Goal: Check status: Check status

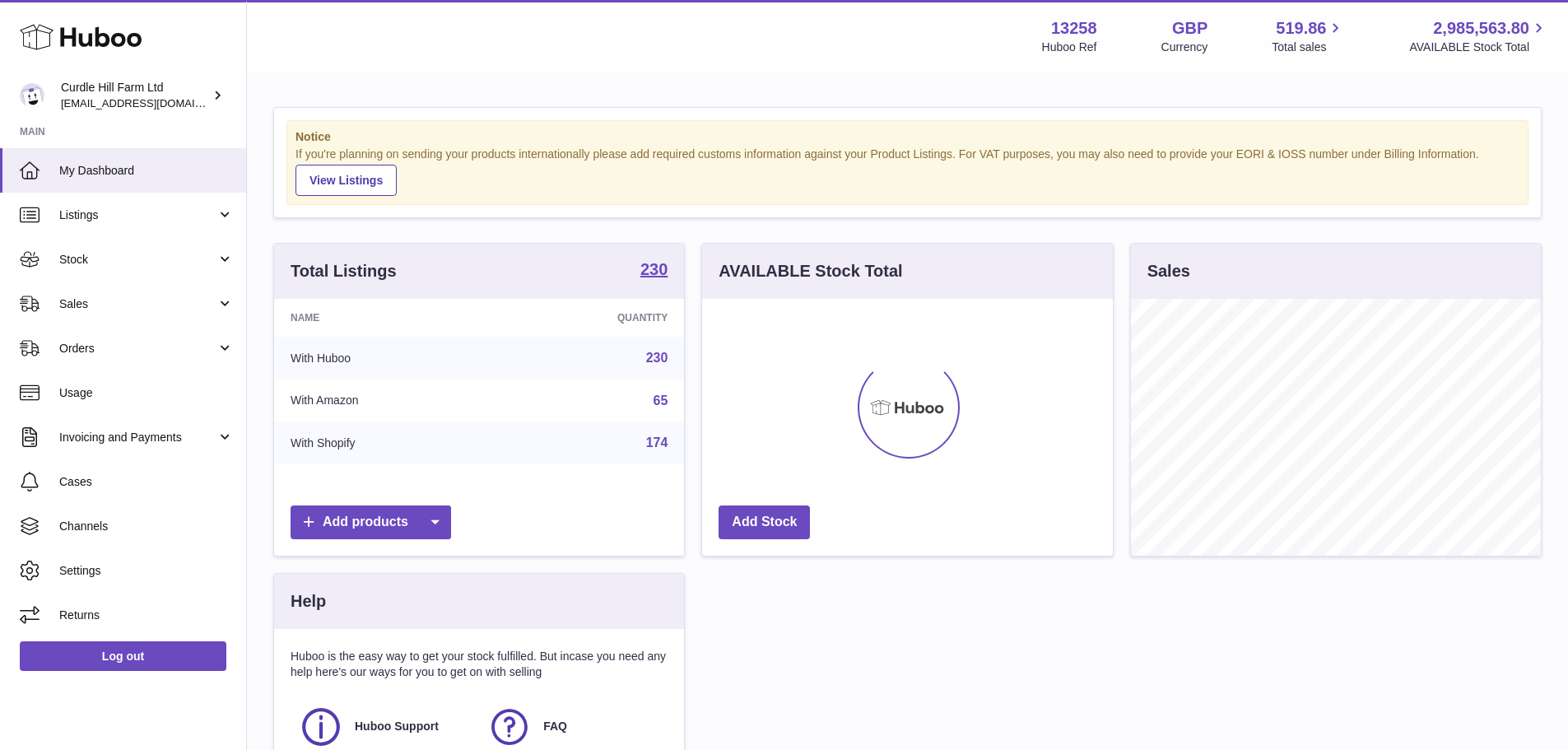
scroll to position [257, 411]
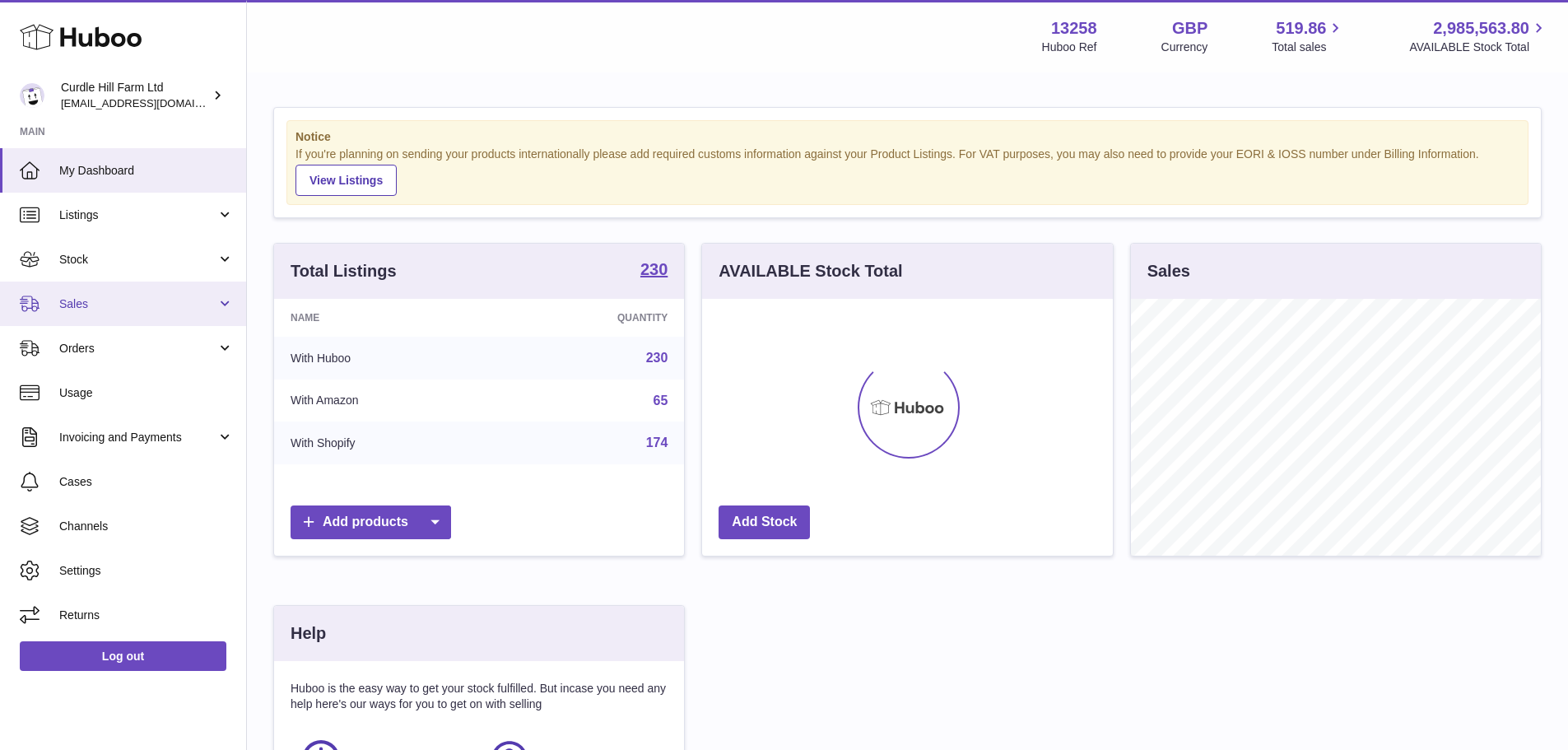
click at [54, 296] on link "Sales" at bounding box center [123, 304] width 246 height 45
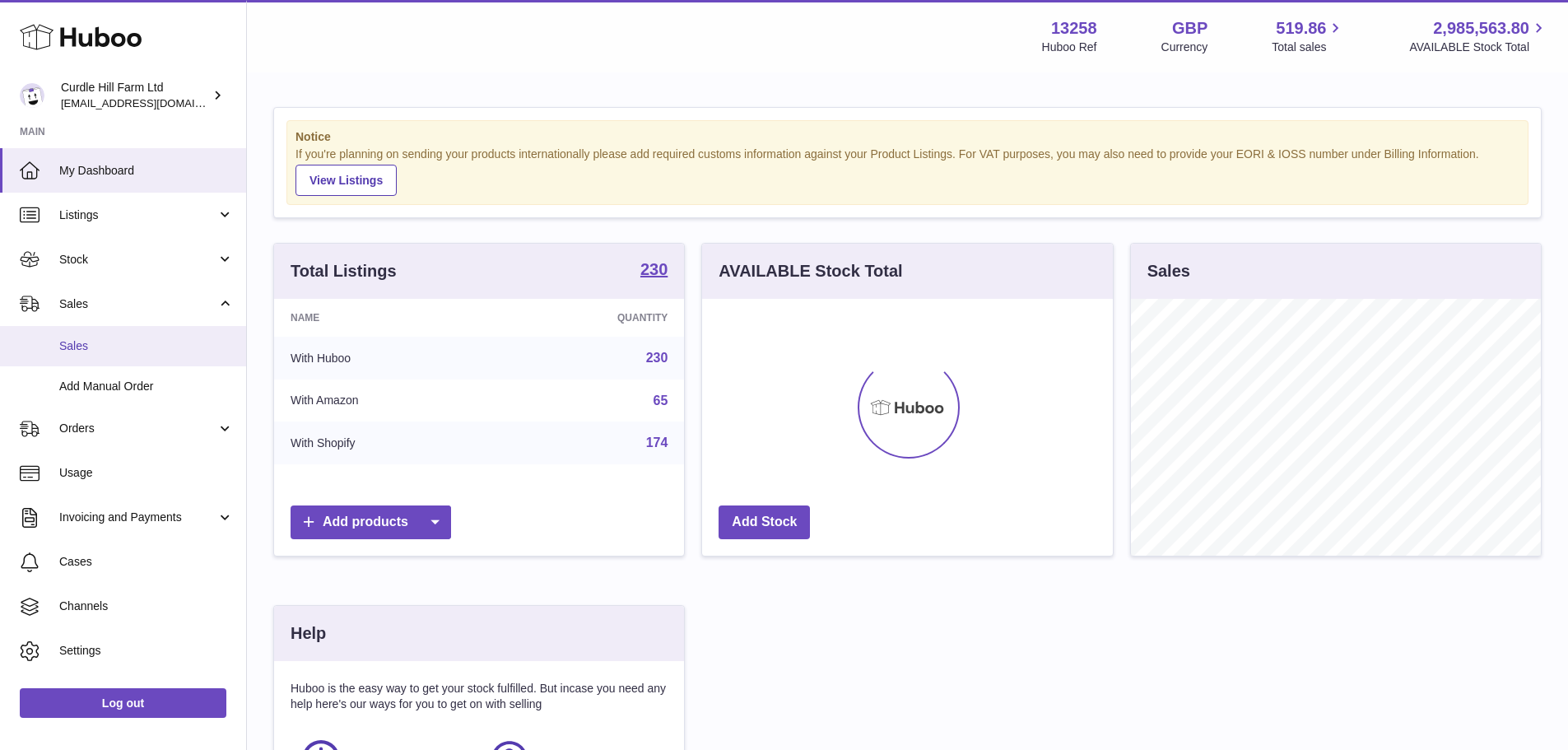
click at [70, 350] on span "Sales" at bounding box center [146, 346] width 175 height 16
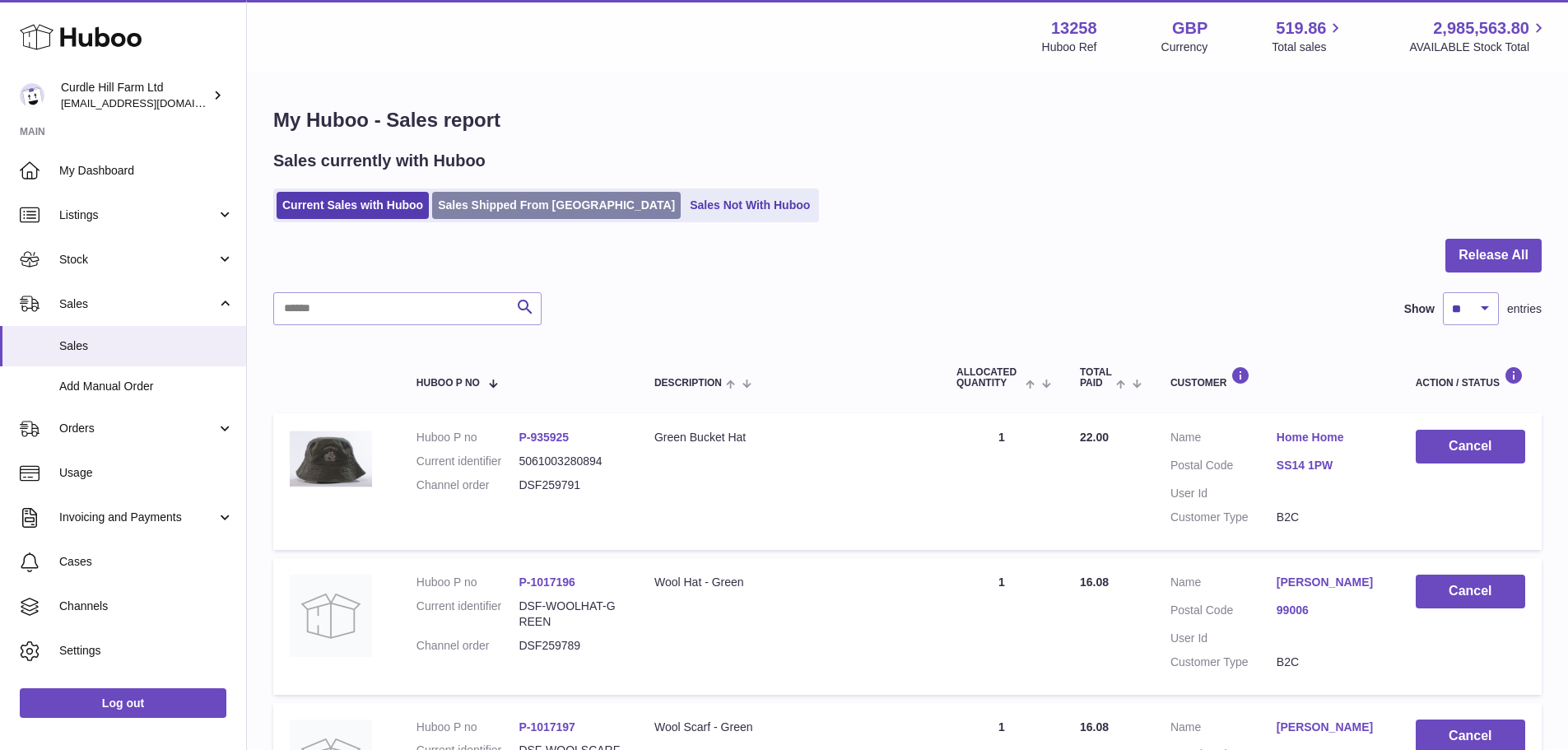
click at [516, 203] on link "Sales Shipped From [GEOGRAPHIC_DATA]" at bounding box center [557, 206] width 249 height 27
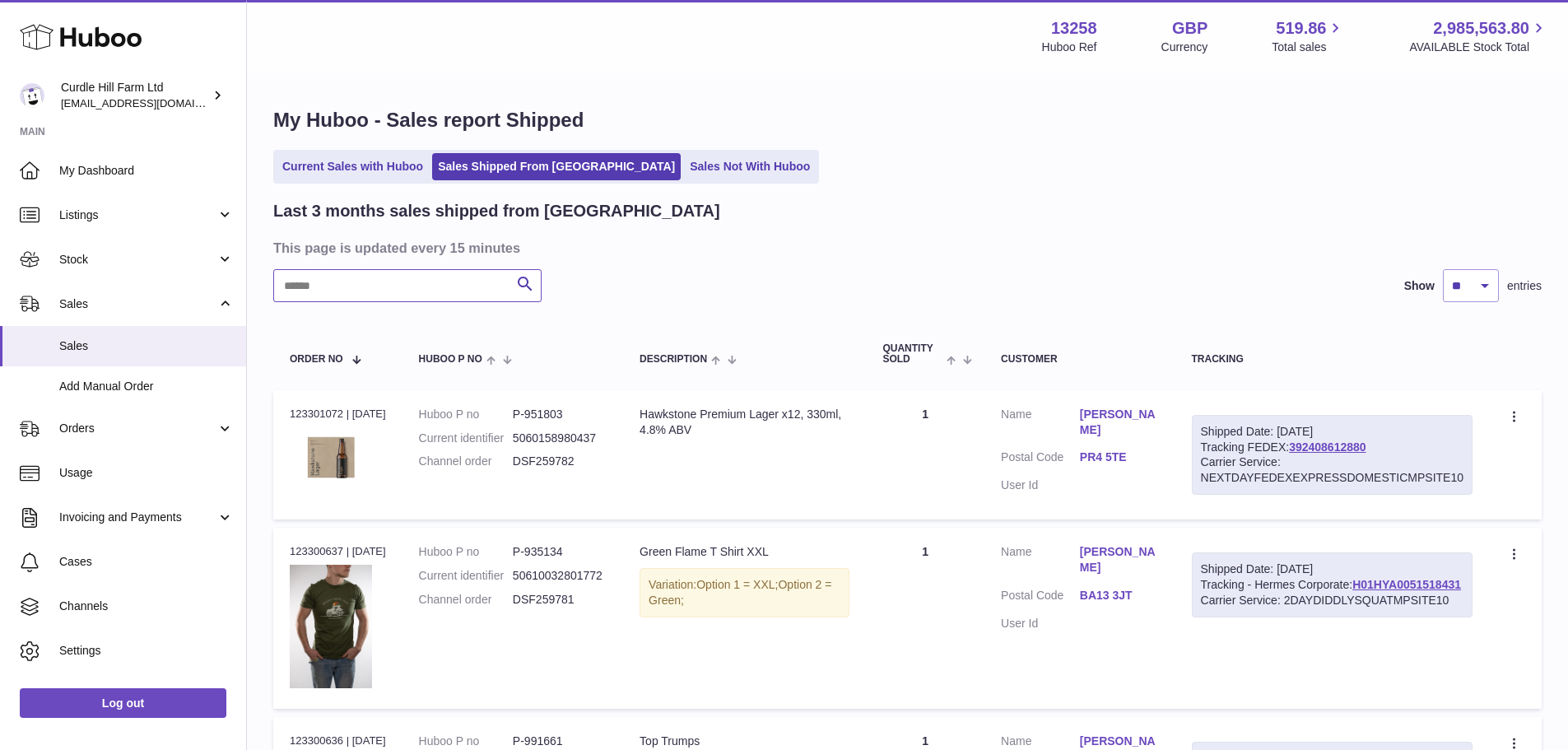
click at [452, 294] on input "text" at bounding box center [407, 285] width 268 height 33
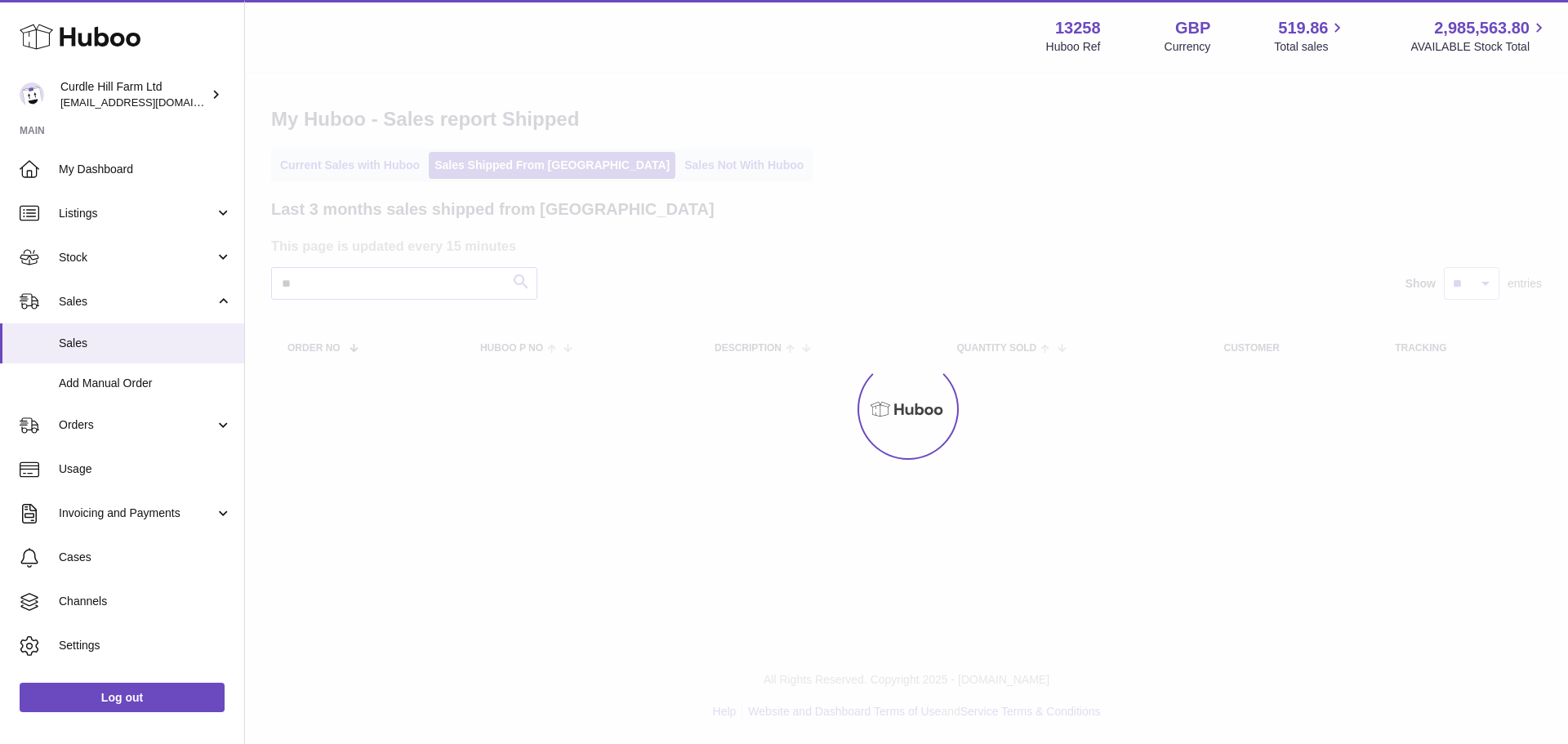
type input "*"
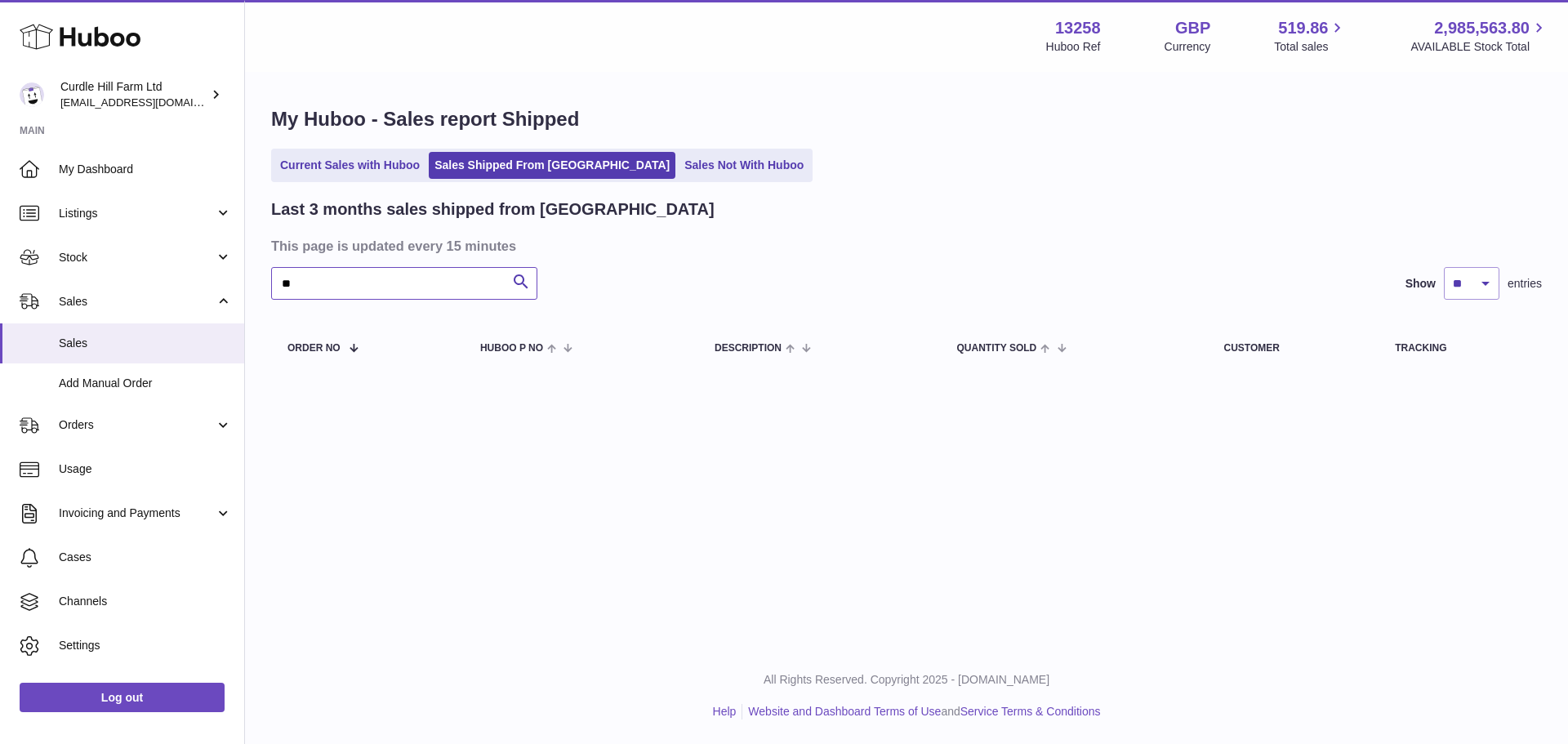
type input "*"
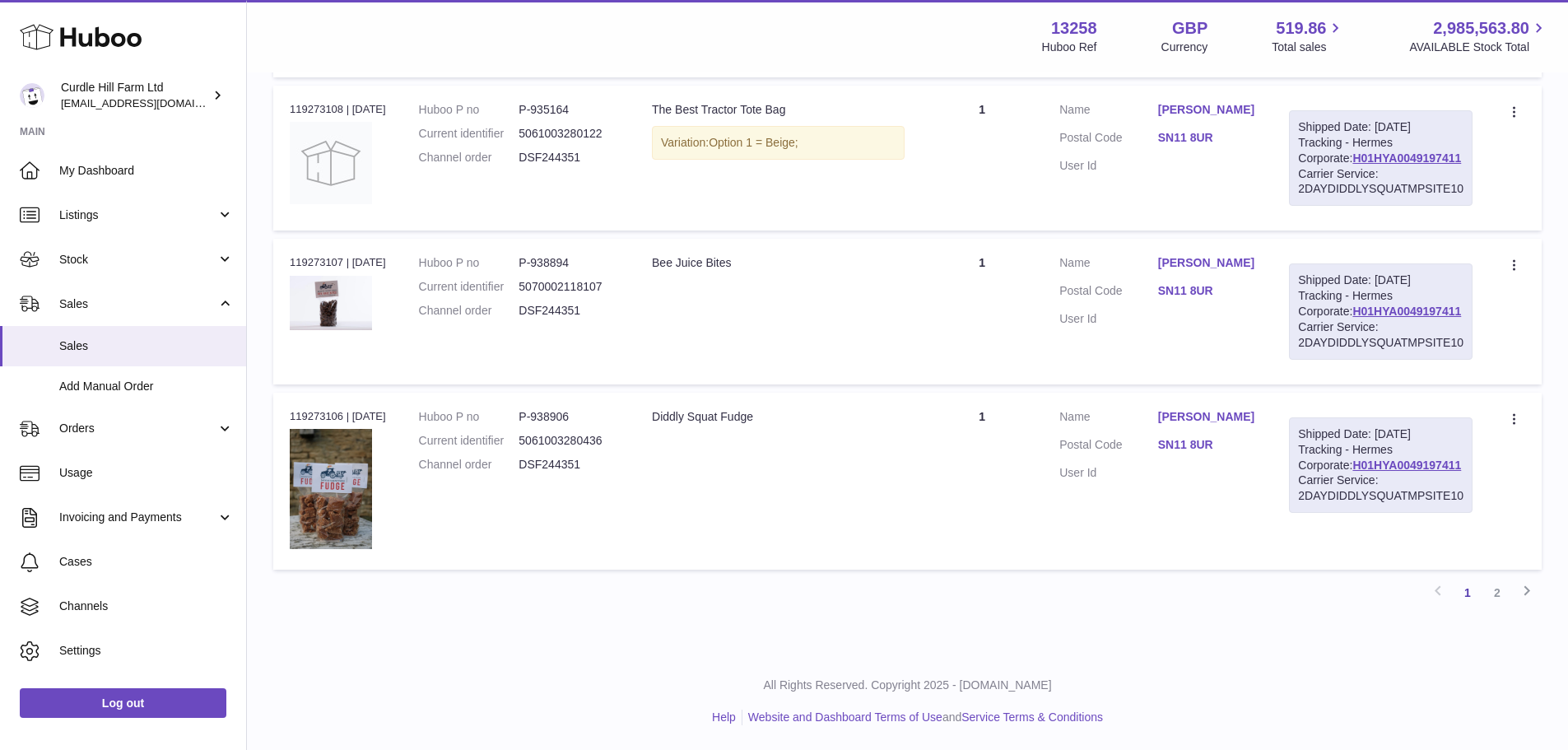
scroll to position [1482, 0]
type input "******"
click at [1493, 607] on link "2" at bounding box center [1497, 593] width 29 height 29
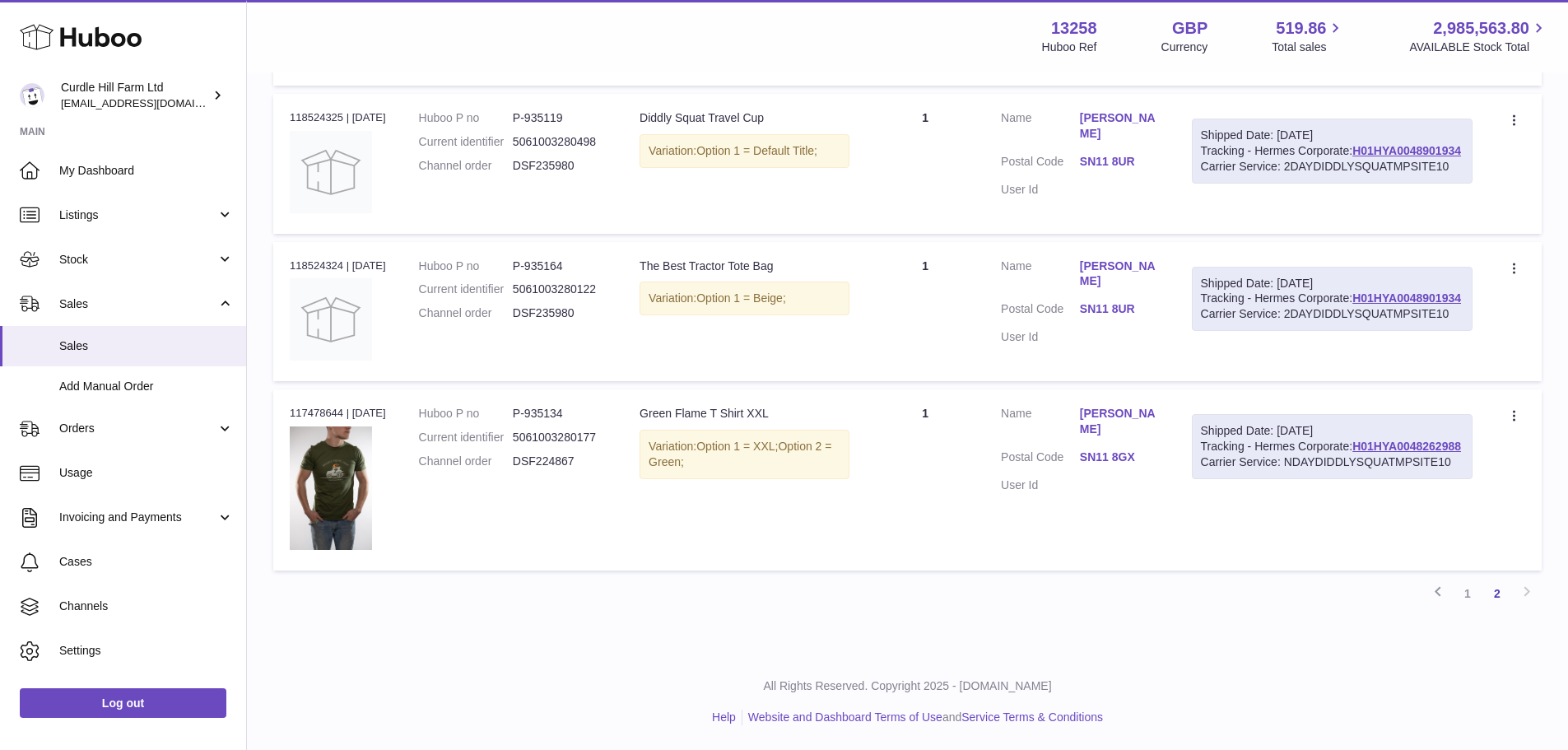
scroll to position [1355, 0]
click at [1462, 592] on link "1" at bounding box center [1467, 594] width 29 height 29
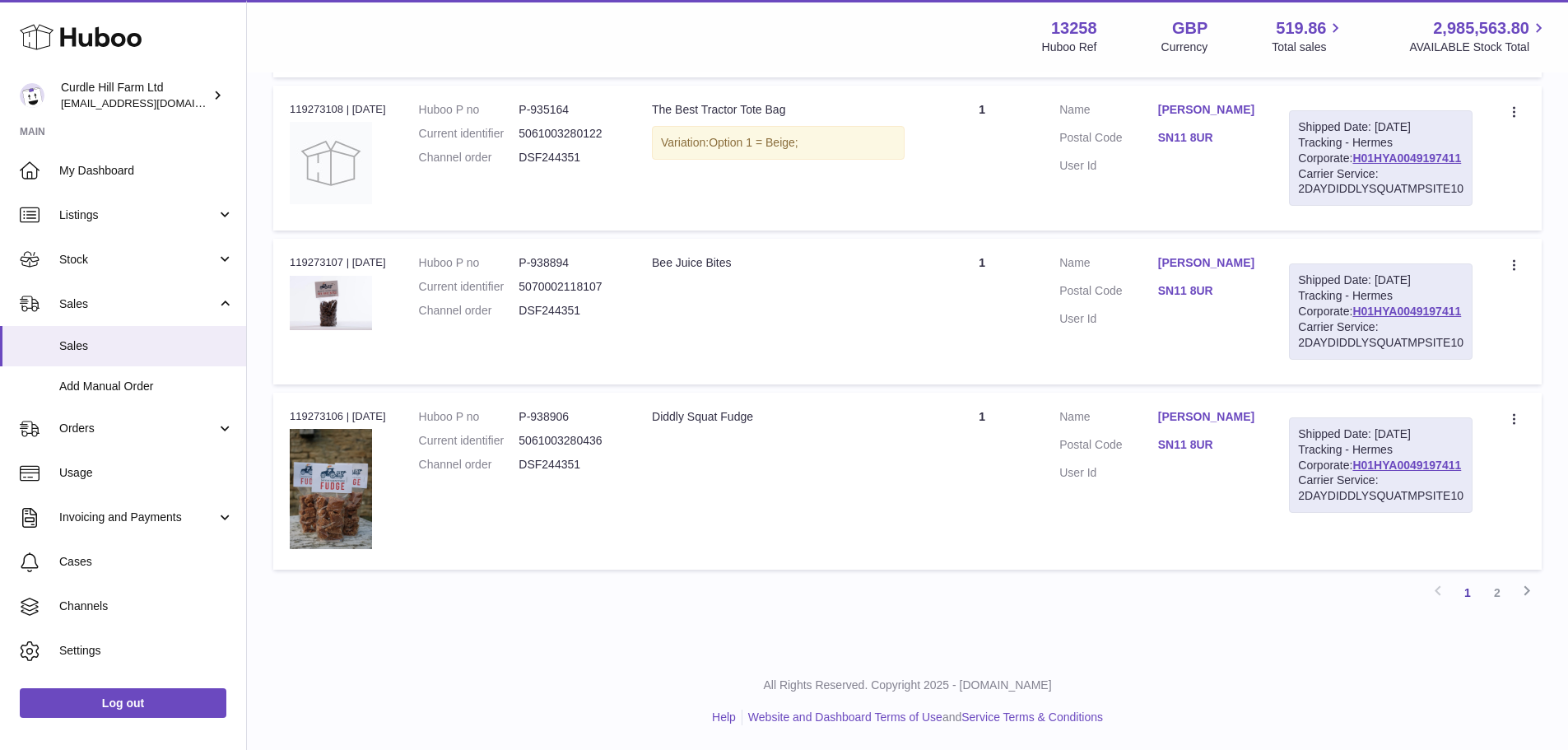
scroll to position [1549, 0]
click at [1494, 592] on link "2" at bounding box center [1497, 593] width 29 height 29
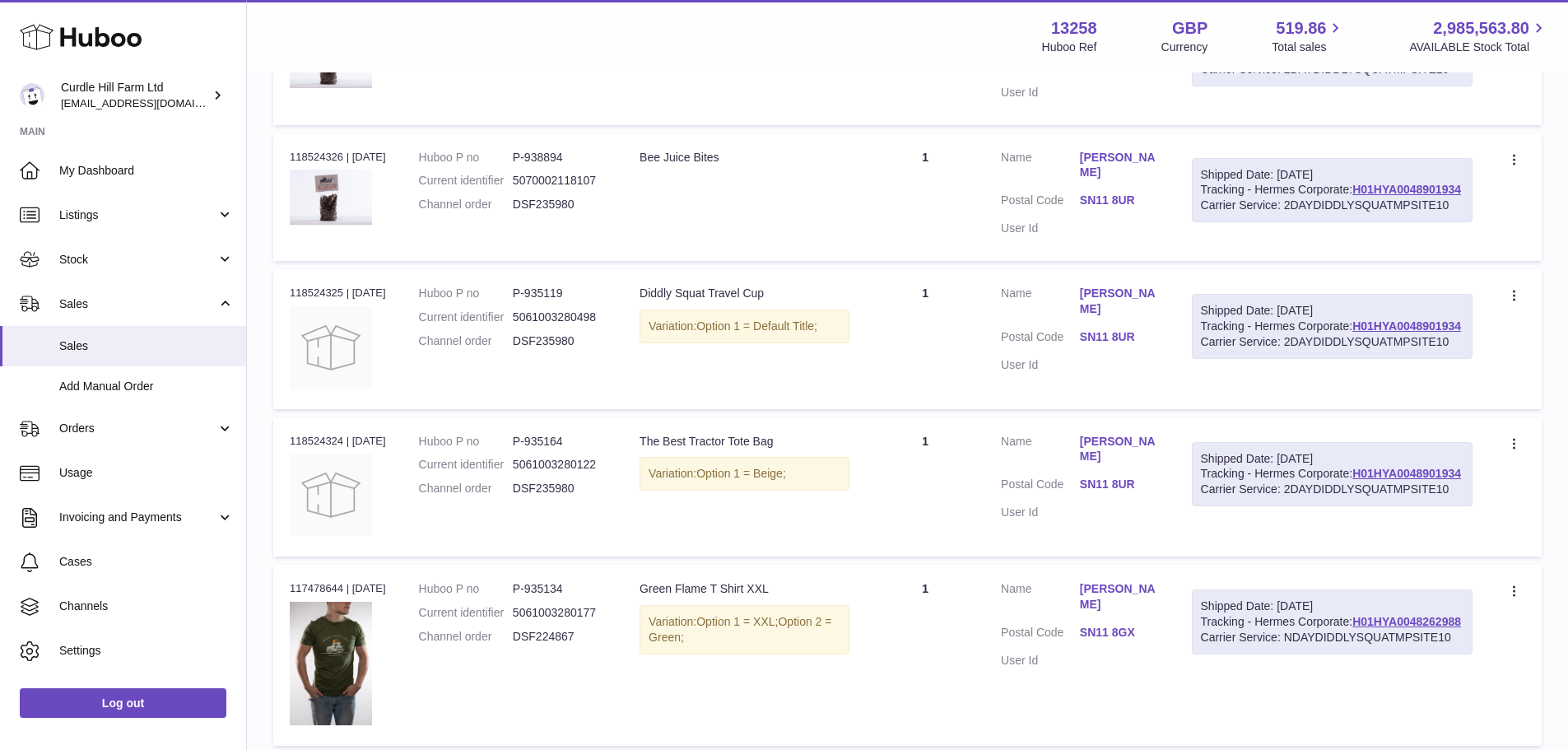
scroll to position [1355, 0]
